Goal: Task Accomplishment & Management: Manage account settings

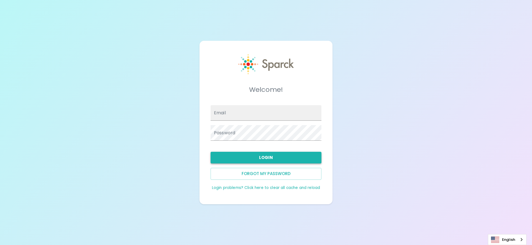
type input "[EMAIL_ADDRESS][DOMAIN_NAME]"
click at [250, 156] on button "Login" at bounding box center [266, 158] width 111 height 12
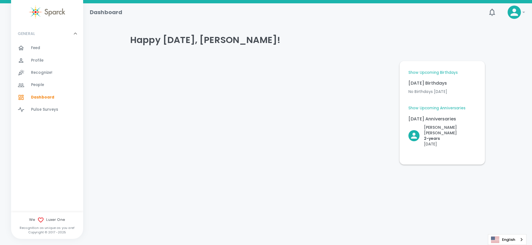
click at [517, 14] on icon at bounding box center [514, 12] width 7 height 7
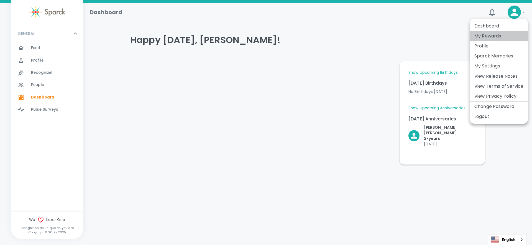
click at [490, 34] on li "My Rewards" at bounding box center [499, 36] width 58 height 10
